Goal: Transaction & Acquisition: Purchase product/service

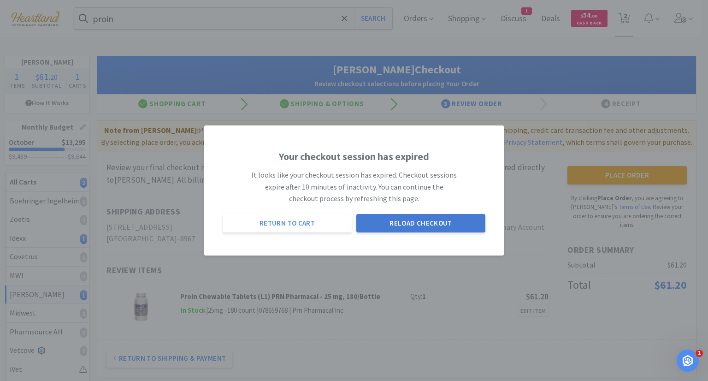
click at [429, 226] on button "Reload Checkout" at bounding box center [420, 223] width 129 height 18
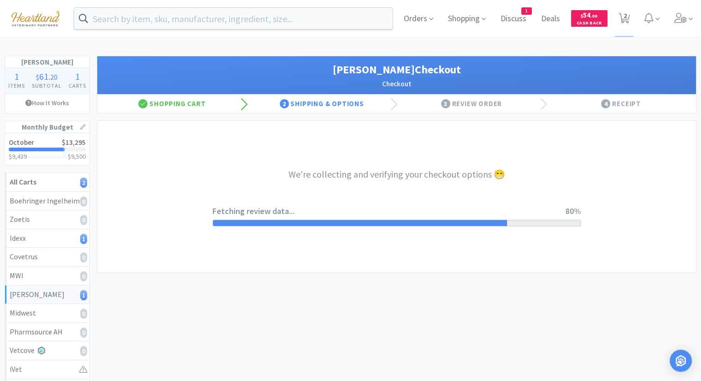
select select "1"
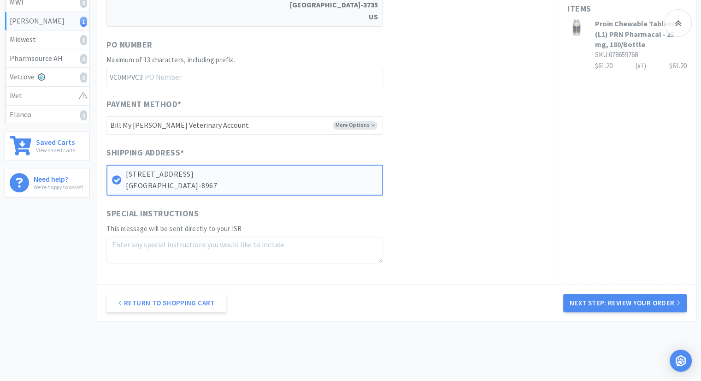
scroll to position [307, 0]
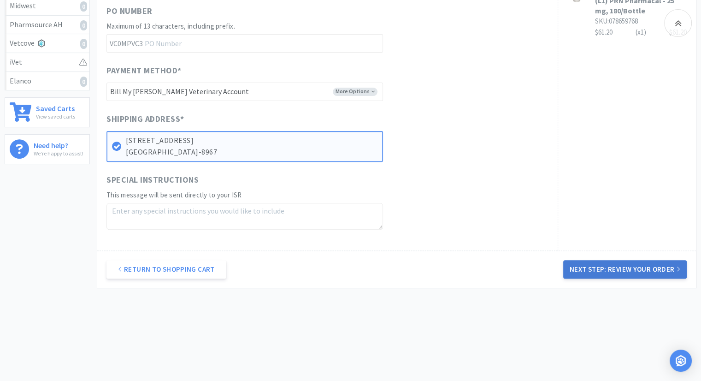
click at [649, 269] on button "Next Step: Review Your Order" at bounding box center [625, 269] width 124 height 18
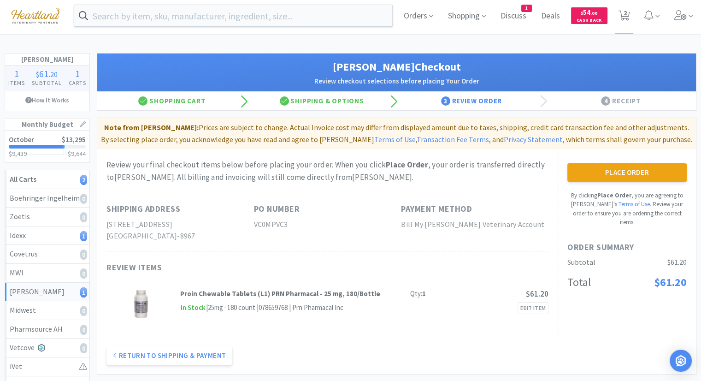
scroll to position [0, 0]
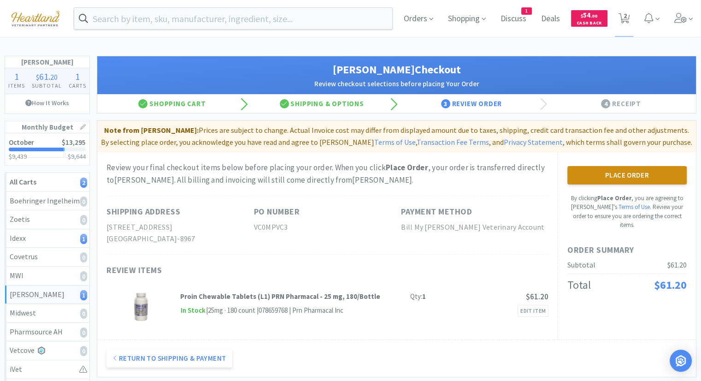
click at [651, 177] on button "Place Order" at bounding box center [626, 175] width 119 height 18
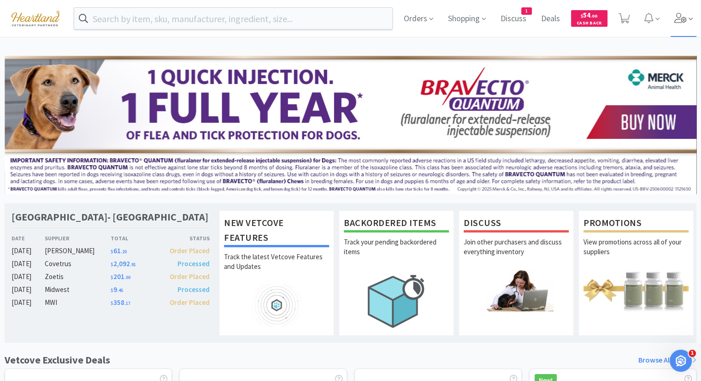
click at [677, 22] on icon at bounding box center [680, 18] width 13 height 10
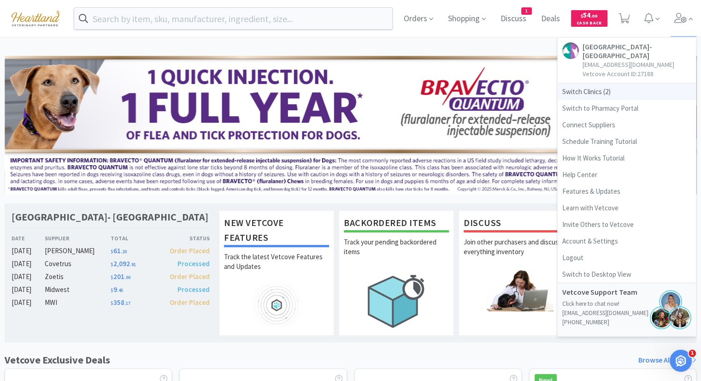
click at [589, 89] on span "Switch Clinics ( 2 )" at bounding box center [627, 91] width 138 height 17
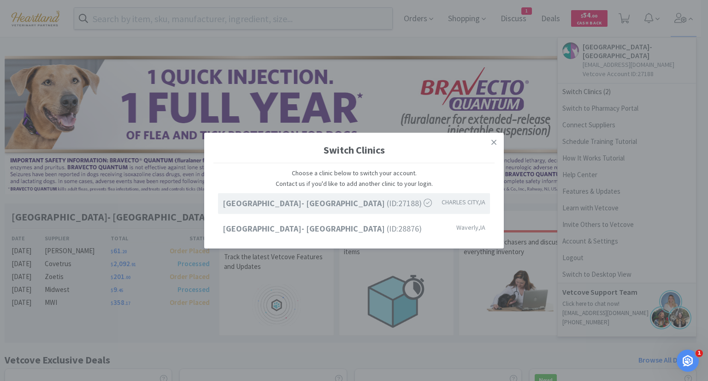
click at [359, 206] on strong "[GEOGRAPHIC_DATA]- [GEOGRAPHIC_DATA]" at bounding box center [305, 203] width 164 height 11
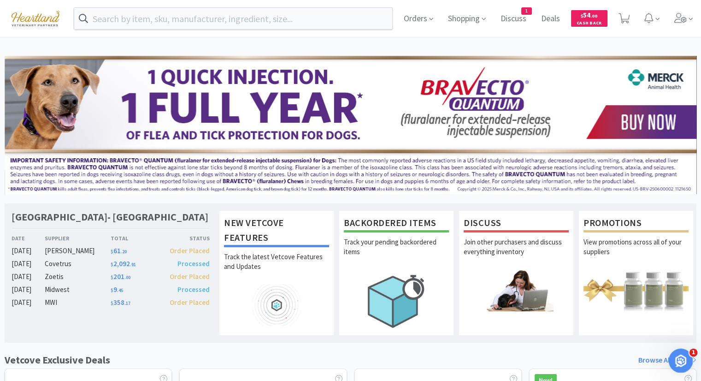
click at [685, 353] on div "Open Intercom Messenger" at bounding box center [679, 359] width 30 height 30
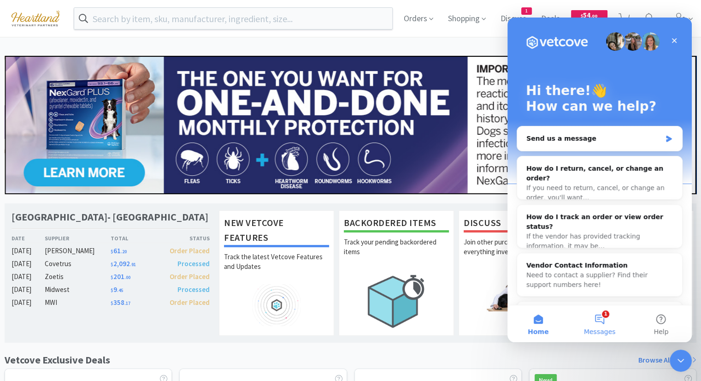
click at [603, 324] on button "1 Messages" at bounding box center [599, 323] width 61 height 37
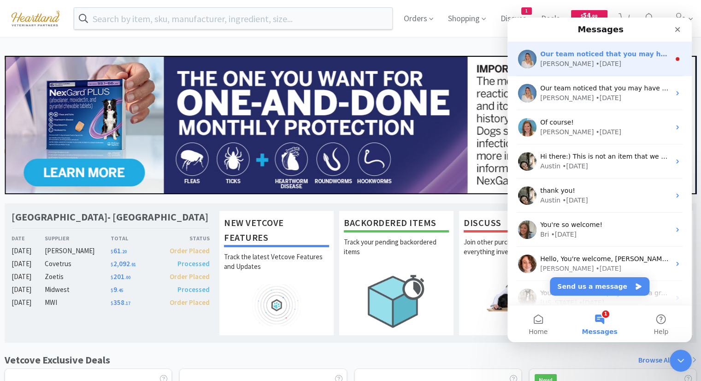
click at [595, 59] on div "• [DATE]" at bounding box center [608, 64] width 26 height 10
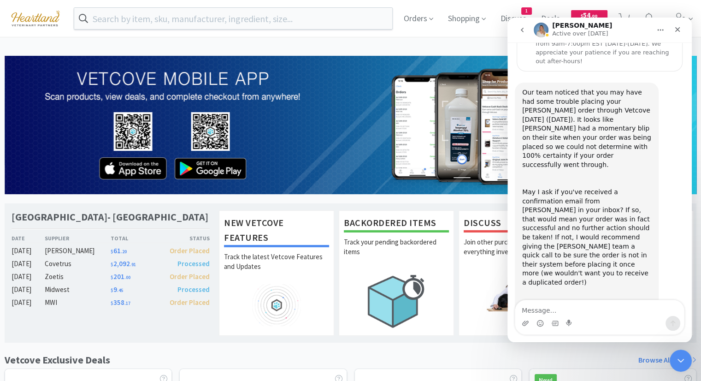
scroll to position [25, 0]
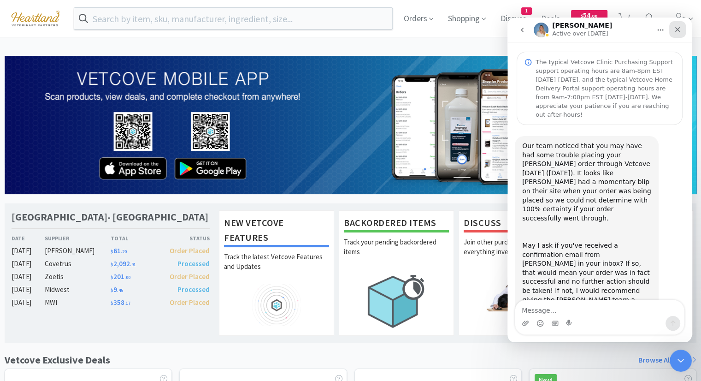
click at [676, 31] on icon "Close" at bounding box center [677, 29] width 5 height 5
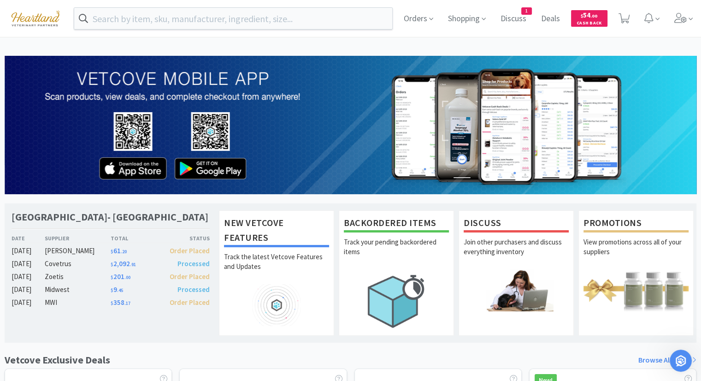
scroll to position [117, 0]
click at [683, 17] on icon at bounding box center [680, 18] width 13 height 10
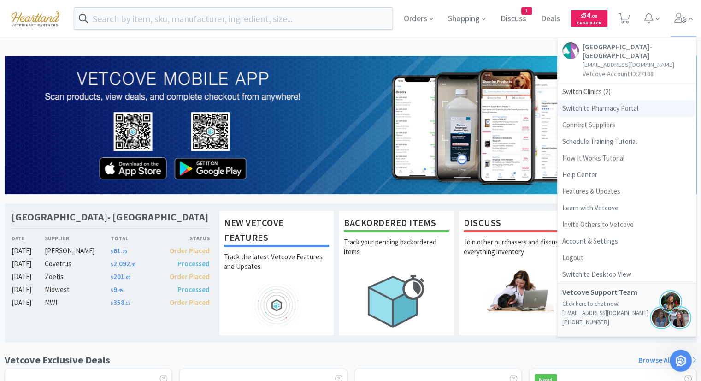
click at [609, 112] on link "Switch to Pharmacy Portal" at bounding box center [627, 108] width 138 height 17
